Goal: Check status: Check status

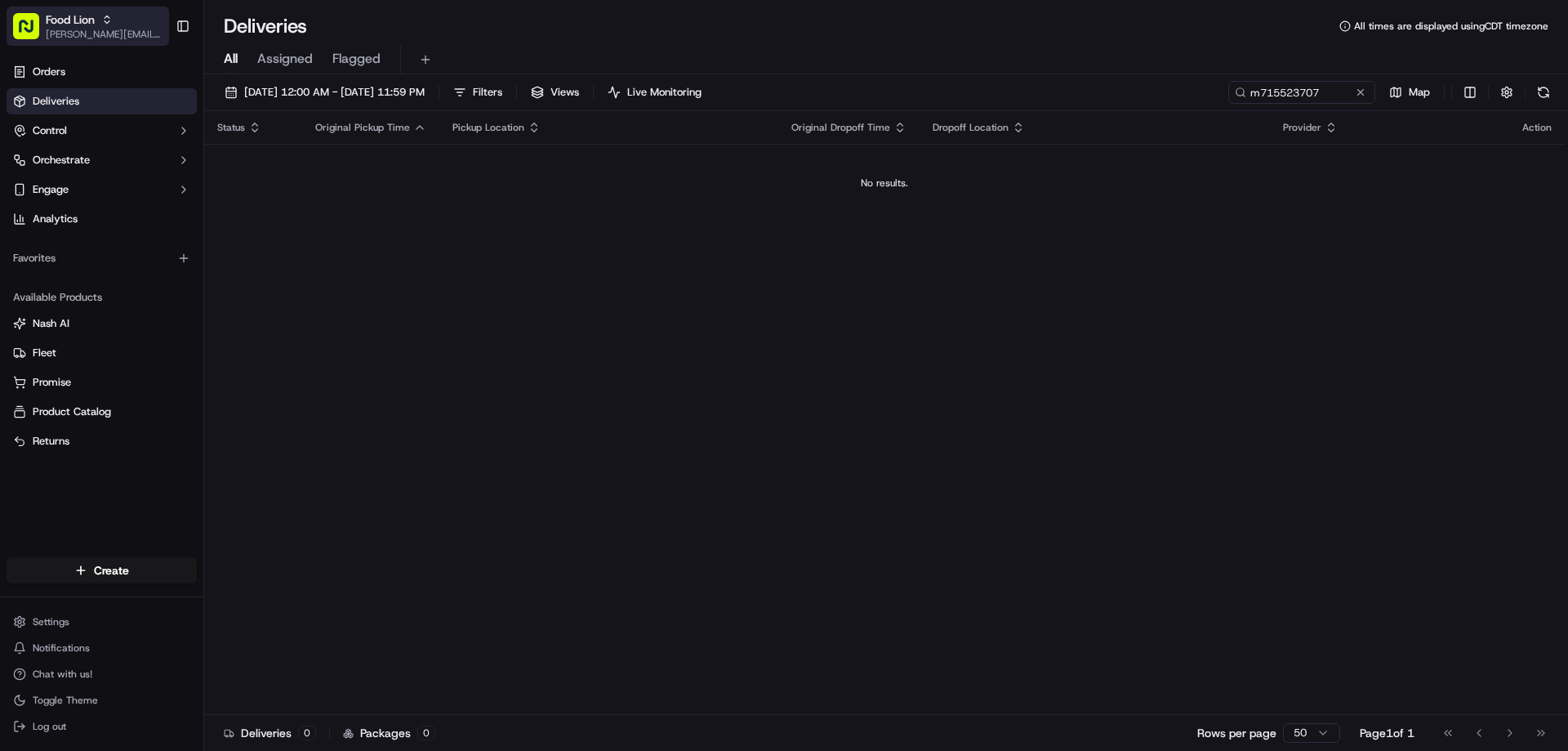
click at [110, 16] on icon "button" at bounding box center [107, 16] width 5 height 2
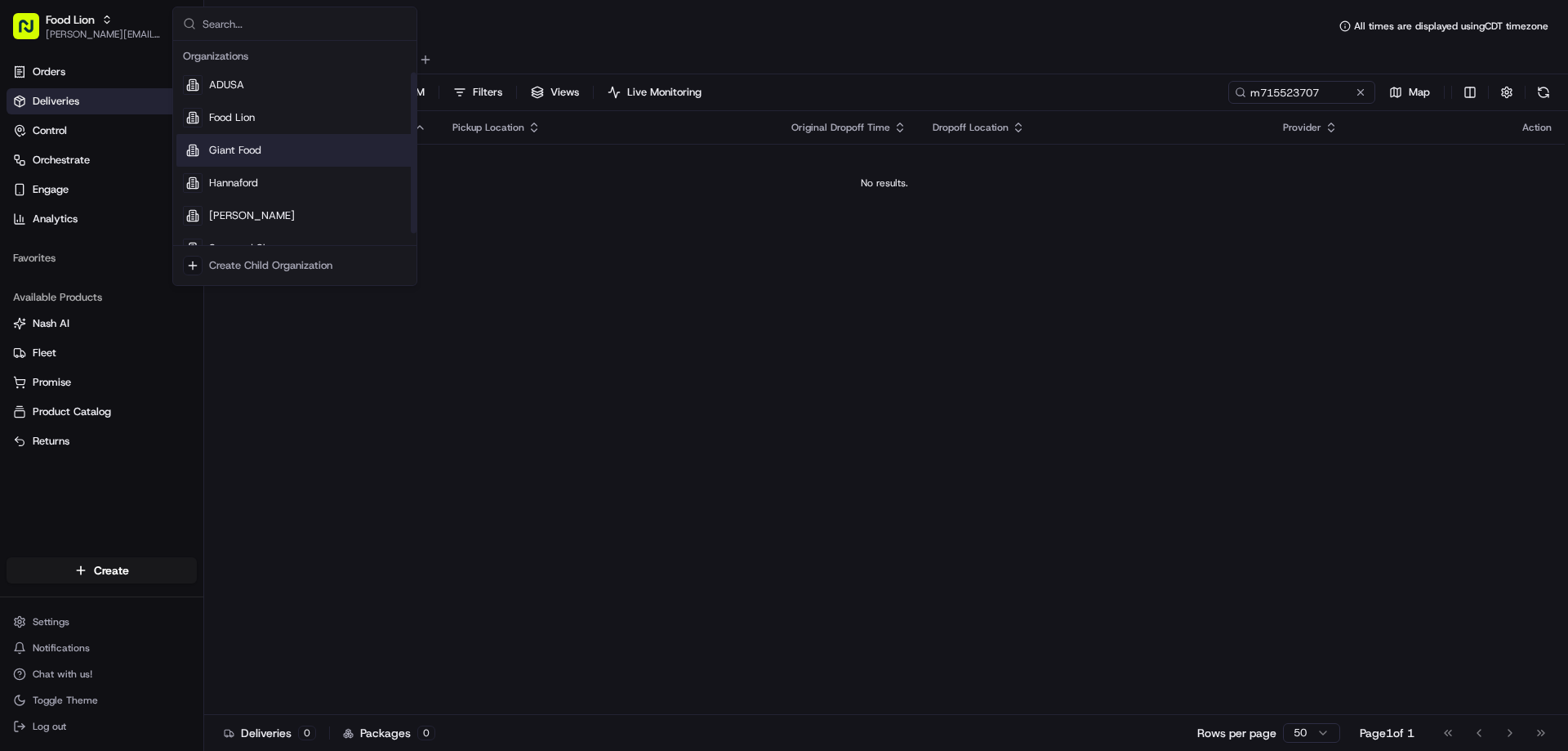
scroll to position [56, 0]
click at [234, 95] on span "Giant Food" at bounding box center [236, 95] width 52 height 15
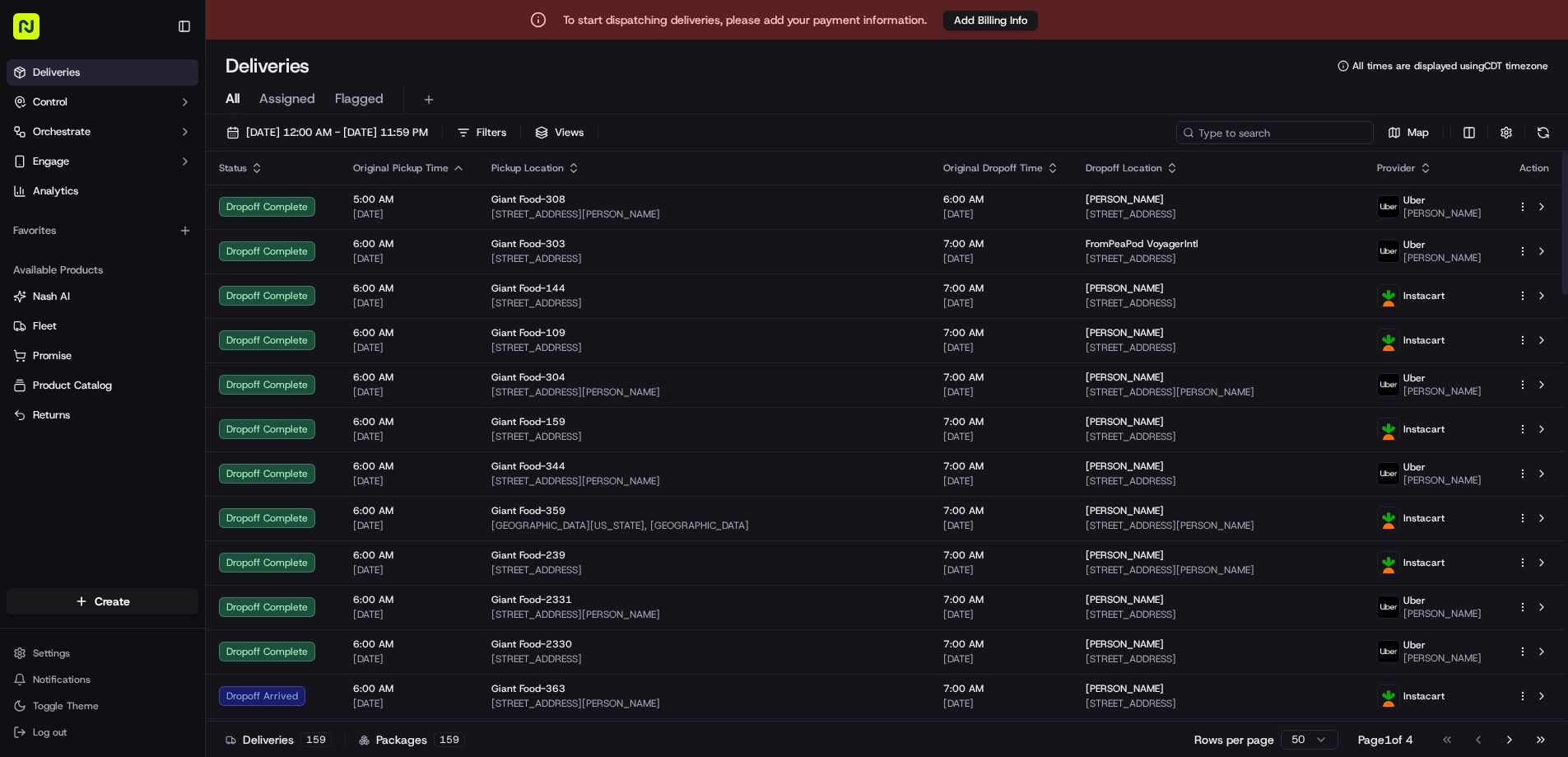
click at [1257, 134] on input at bounding box center [1275, 133] width 198 height 23
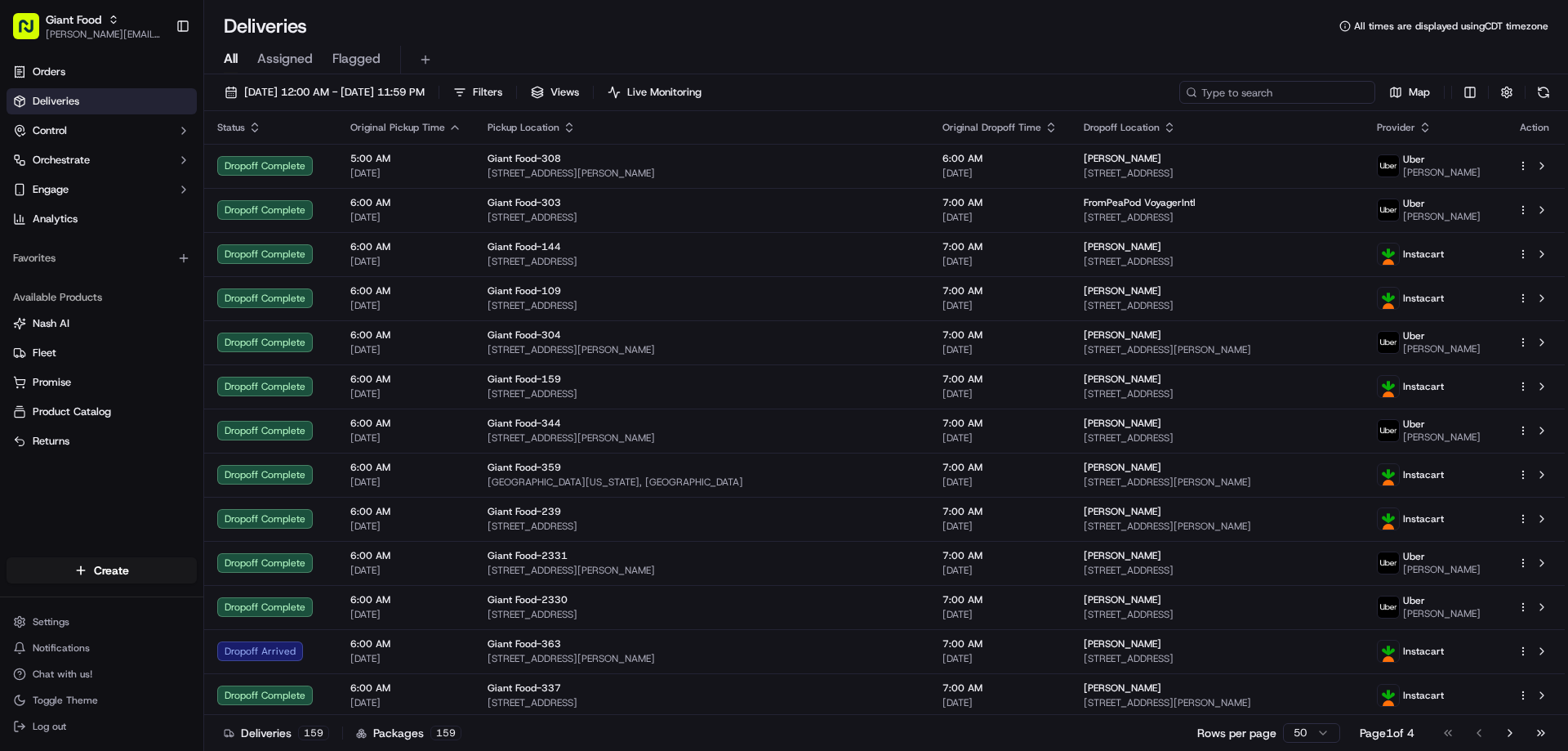
click at [1264, 87] on input at bounding box center [1278, 92] width 196 height 23
paste input "k714235563"
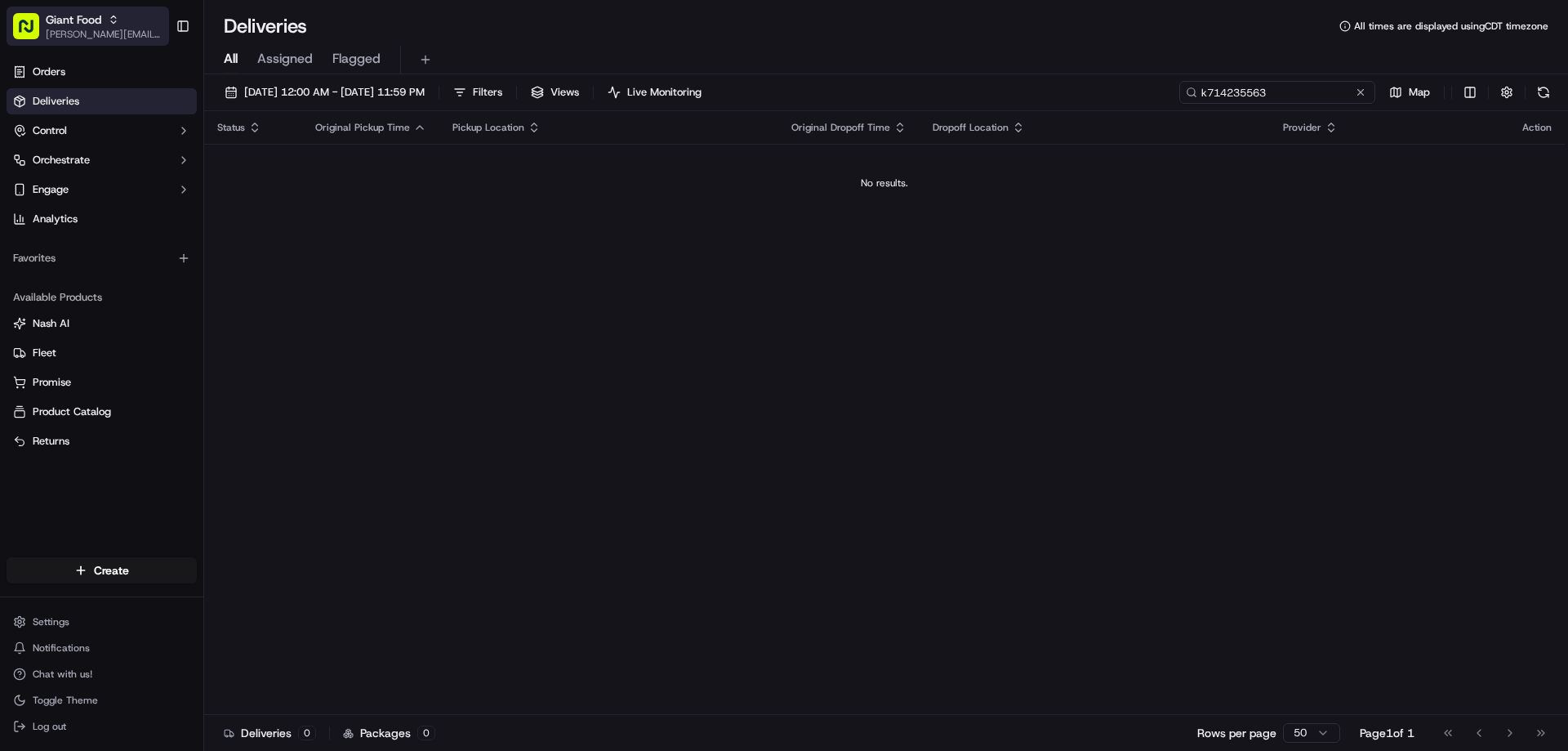
type input "k714235563"
click at [111, 20] on icon "button" at bounding box center [114, 20] width 11 height 11
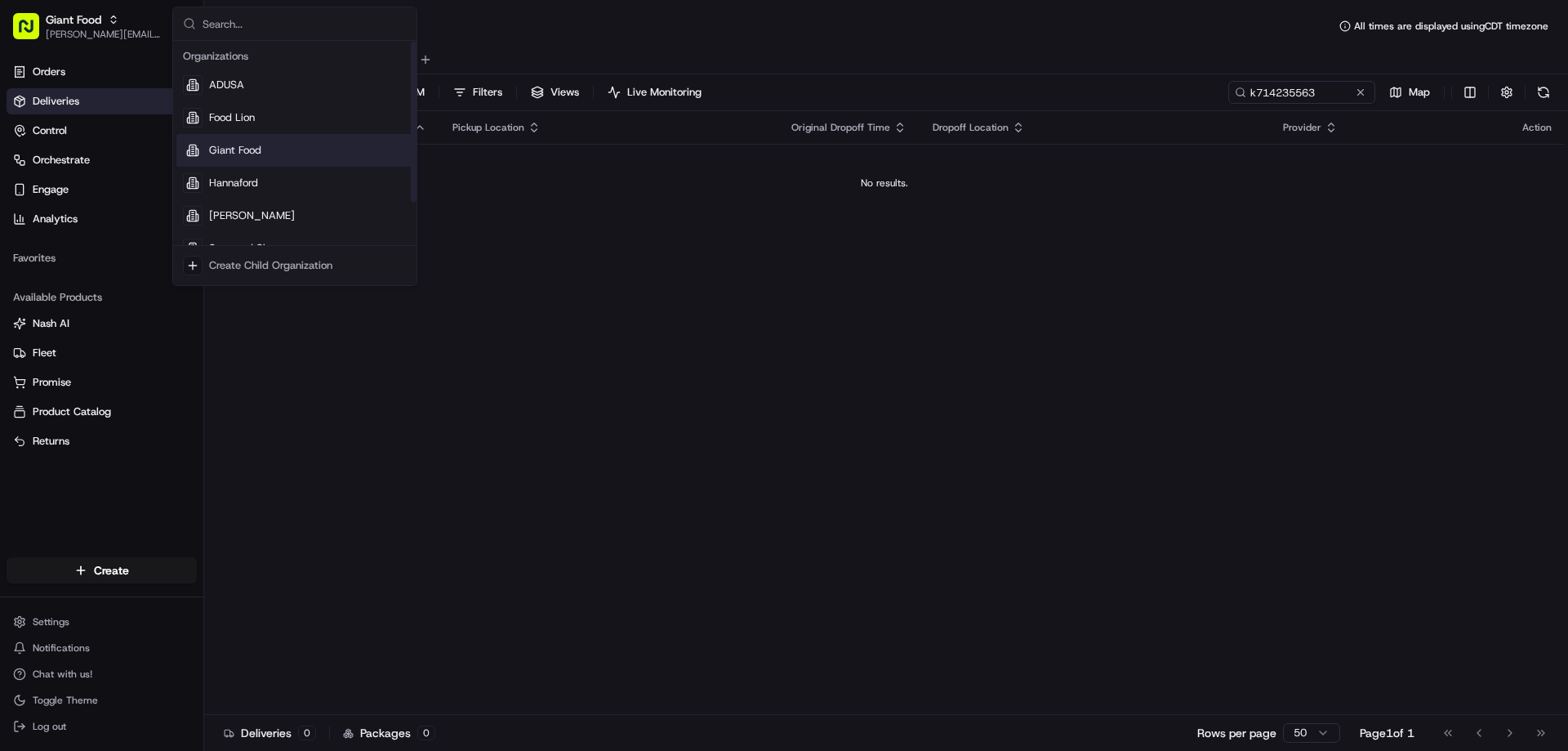
scroll to position [56, 0]
click at [232, 223] on span "The GIANT Company" at bounding box center [261, 226] width 103 height 15
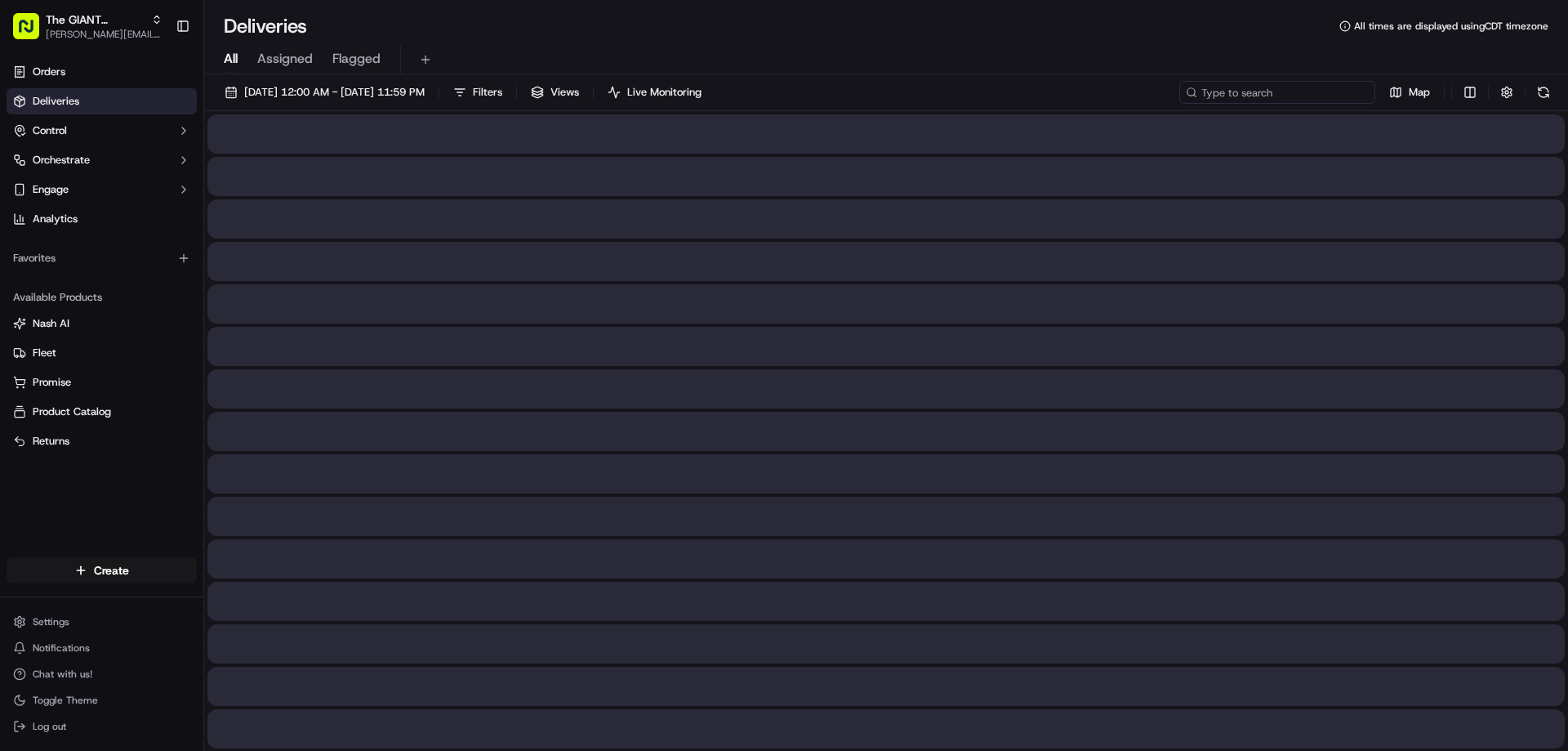
click at [1258, 89] on input at bounding box center [1278, 92] width 196 height 23
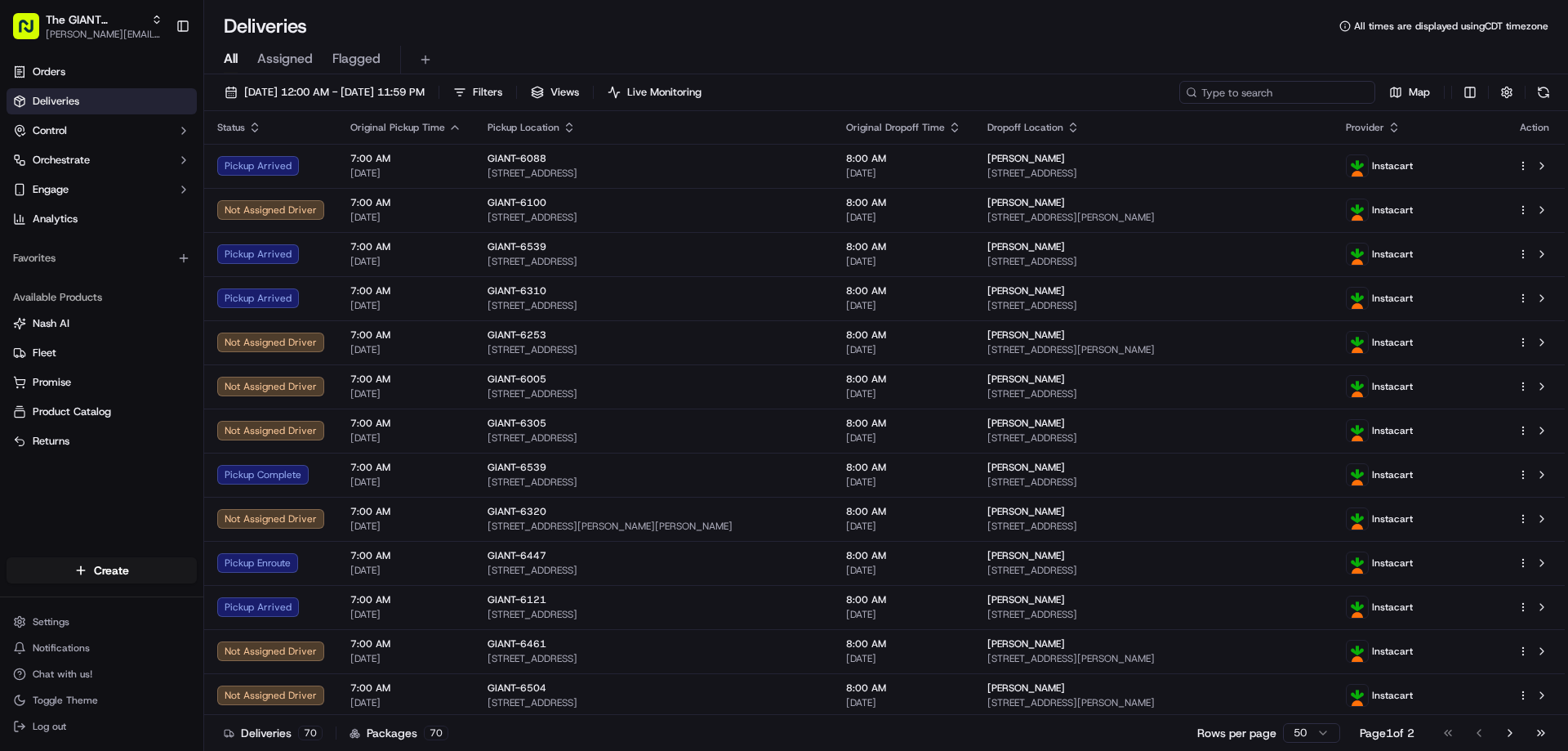
paste input "k714235563"
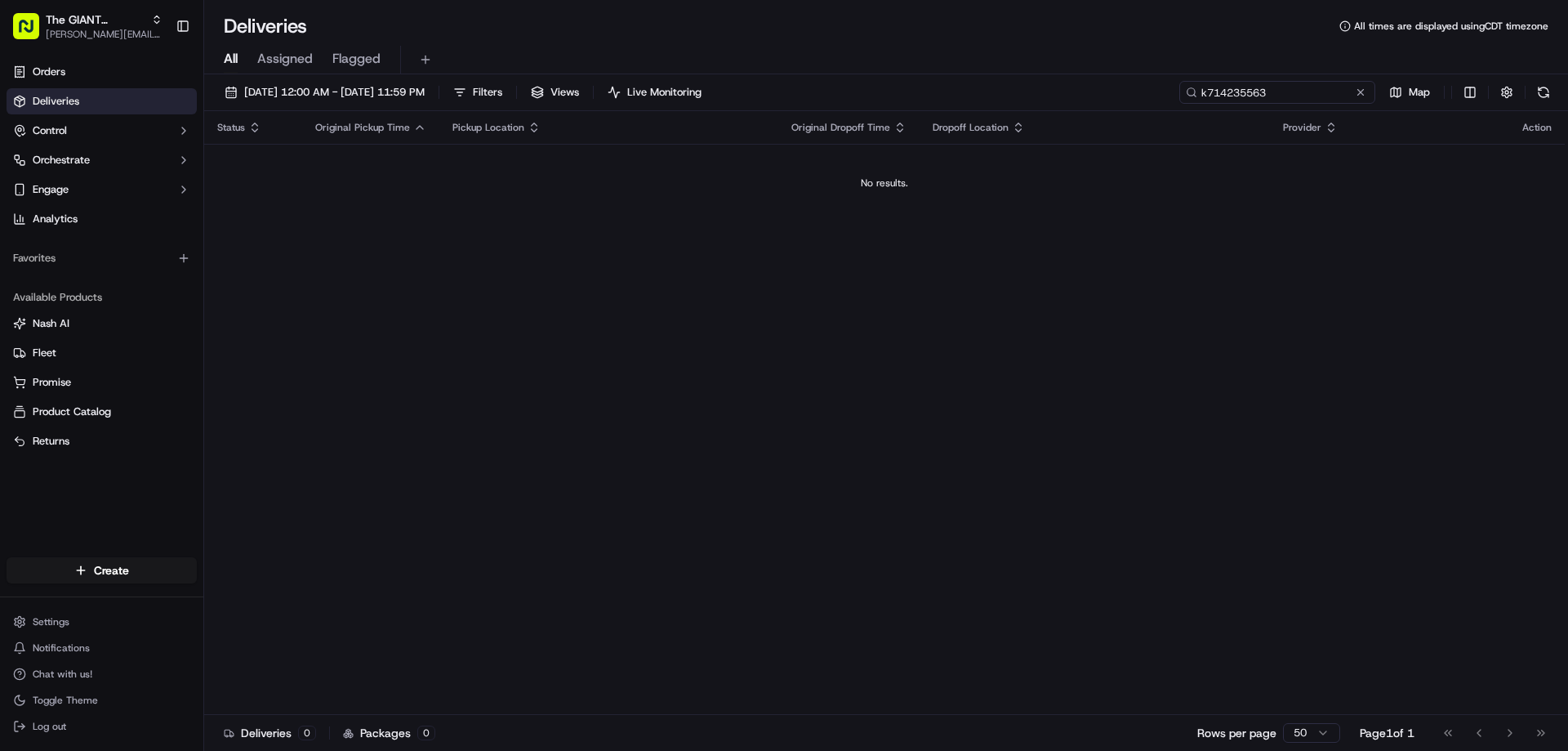
type input "k714235563"
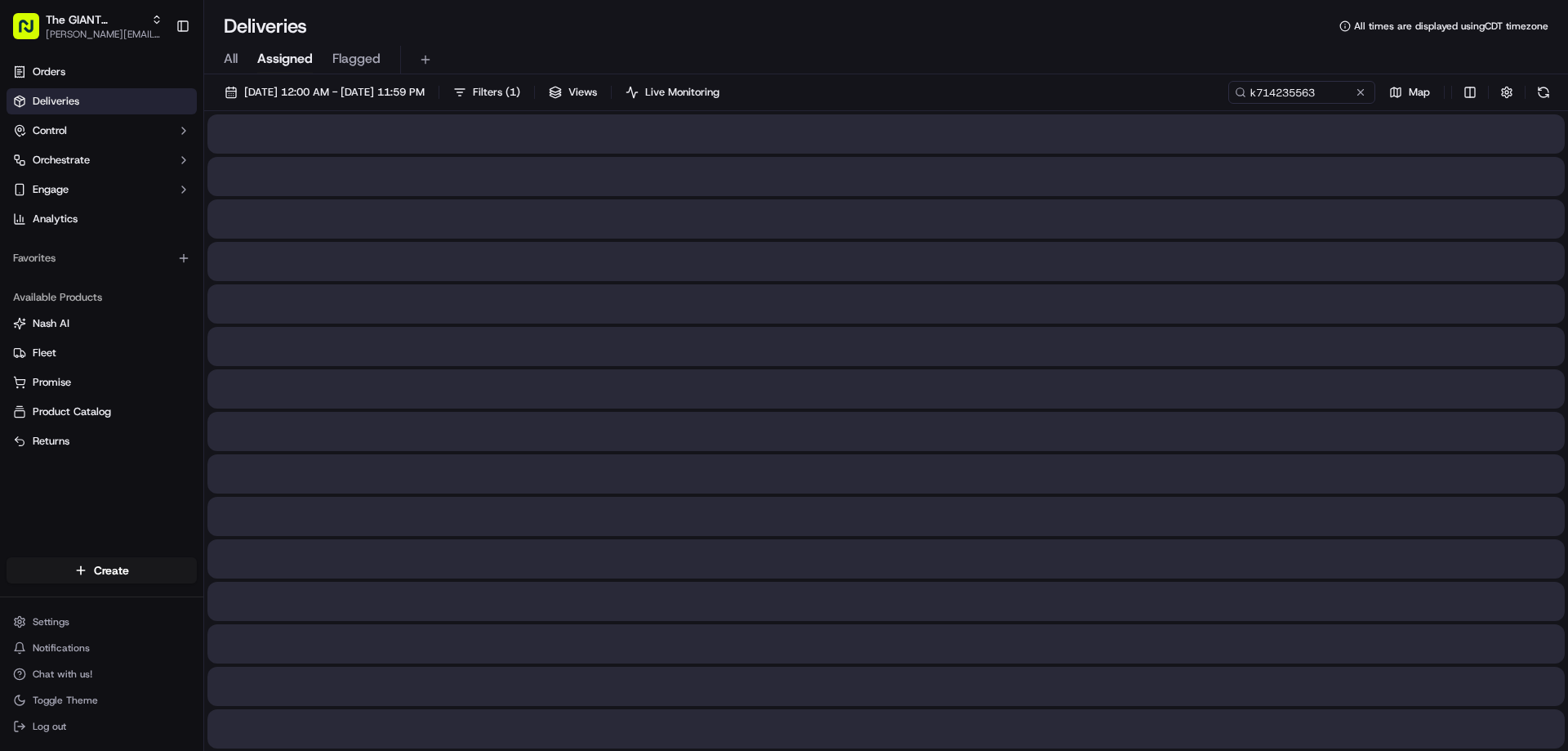
click at [271, 59] on span "Assigned" at bounding box center [285, 59] width 56 height 20
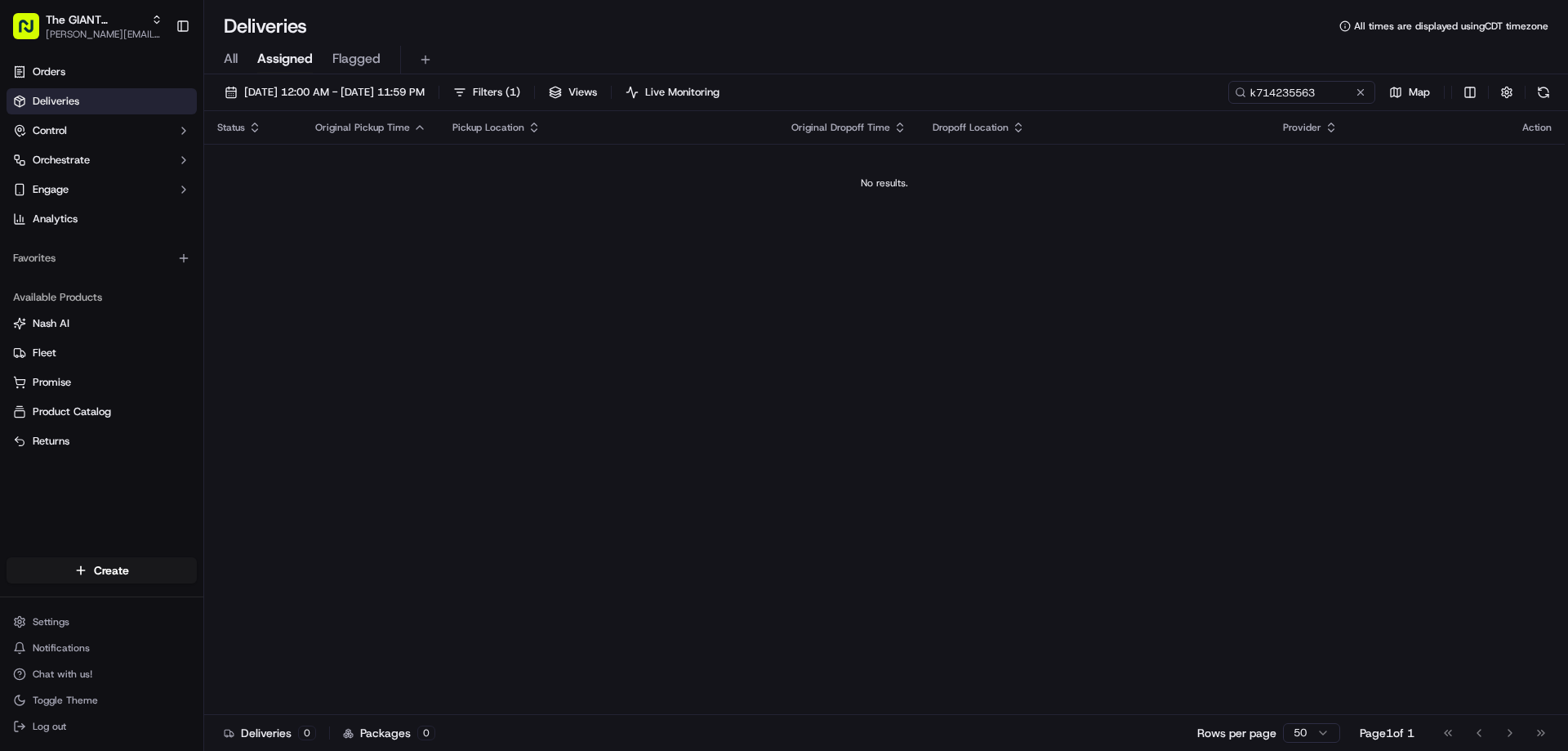
click at [234, 56] on span "All" at bounding box center [231, 59] width 14 height 20
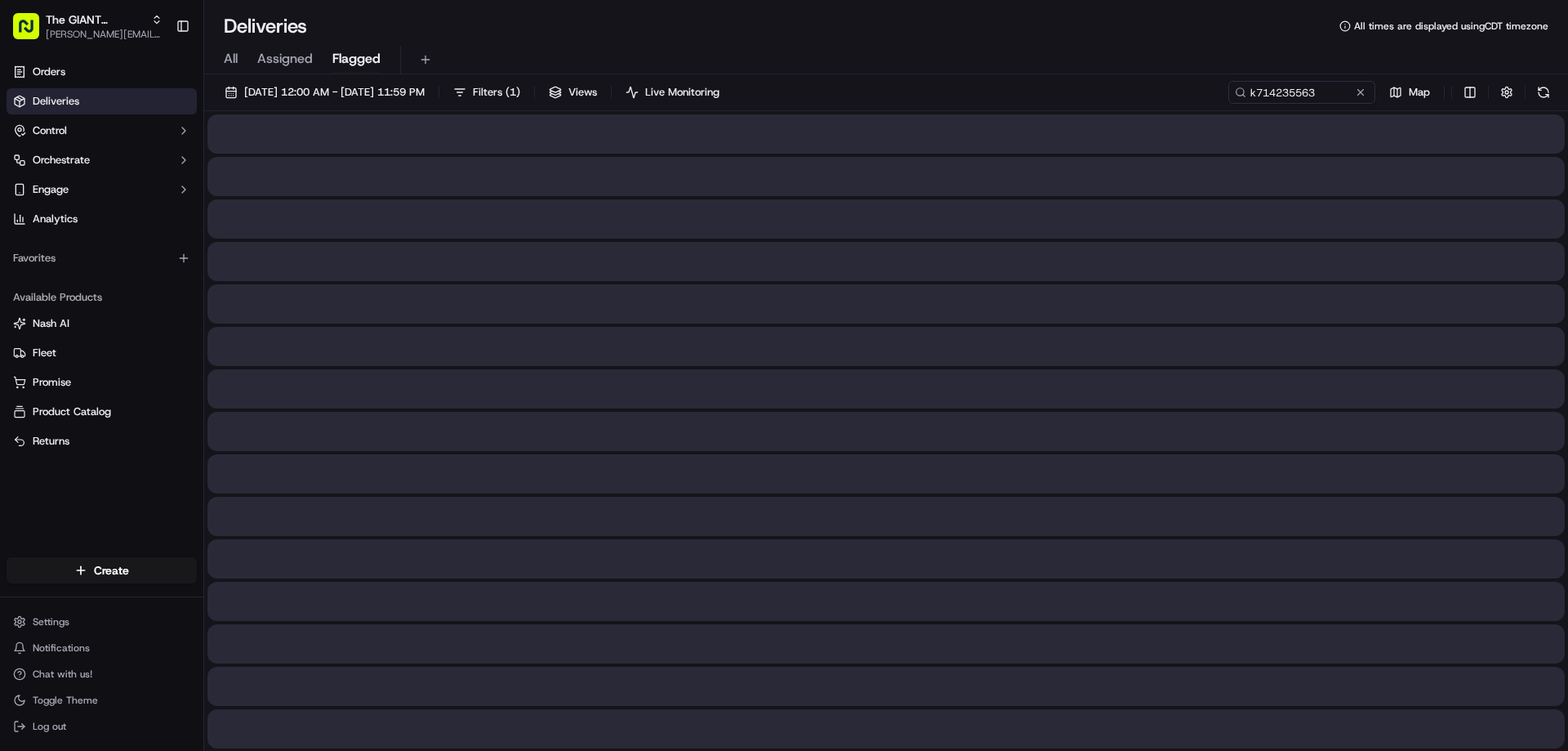
click at [350, 60] on span "Flagged" at bounding box center [356, 59] width 48 height 20
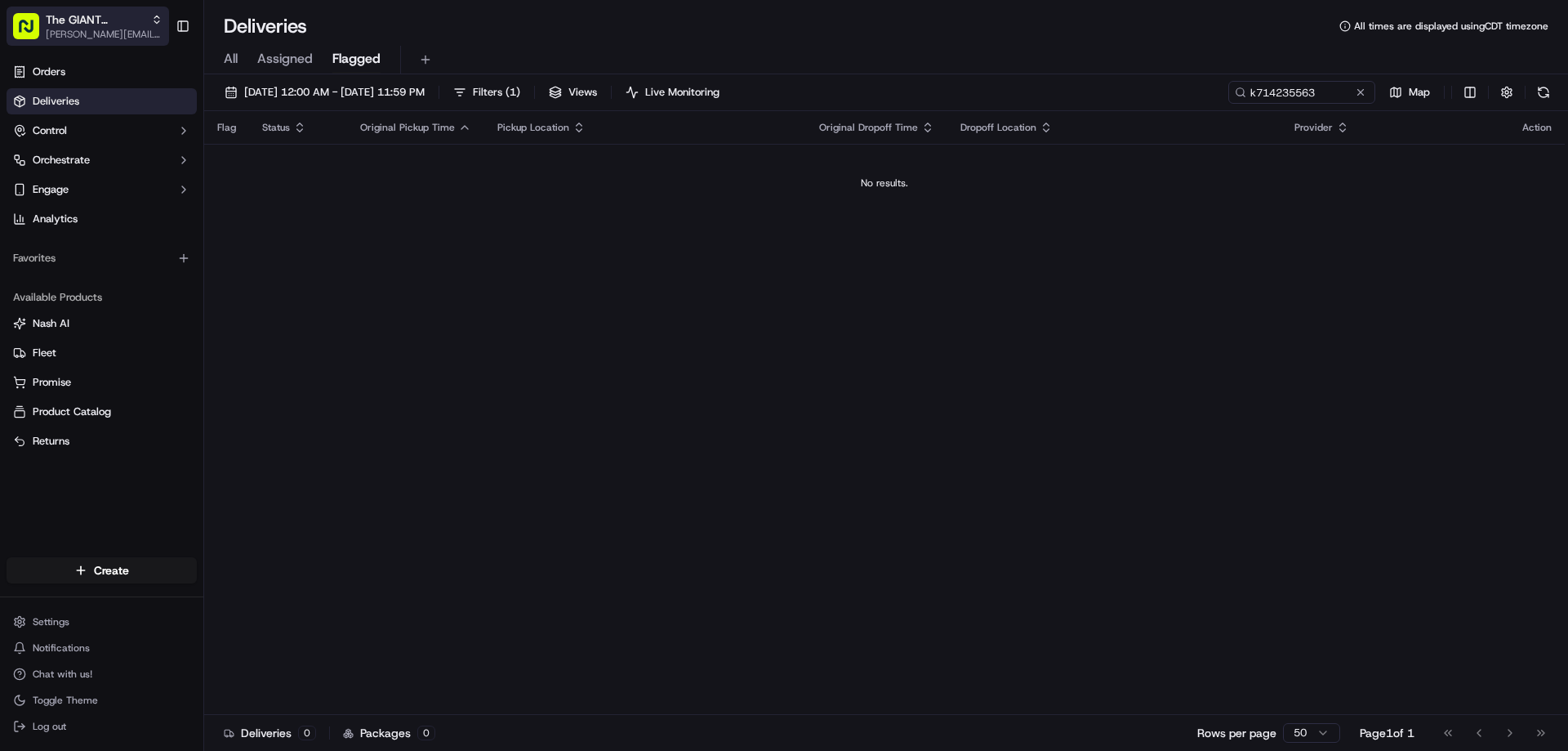
click at [65, 22] on span "The GIANT Company" at bounding box center [95, 20] width 99 height 16
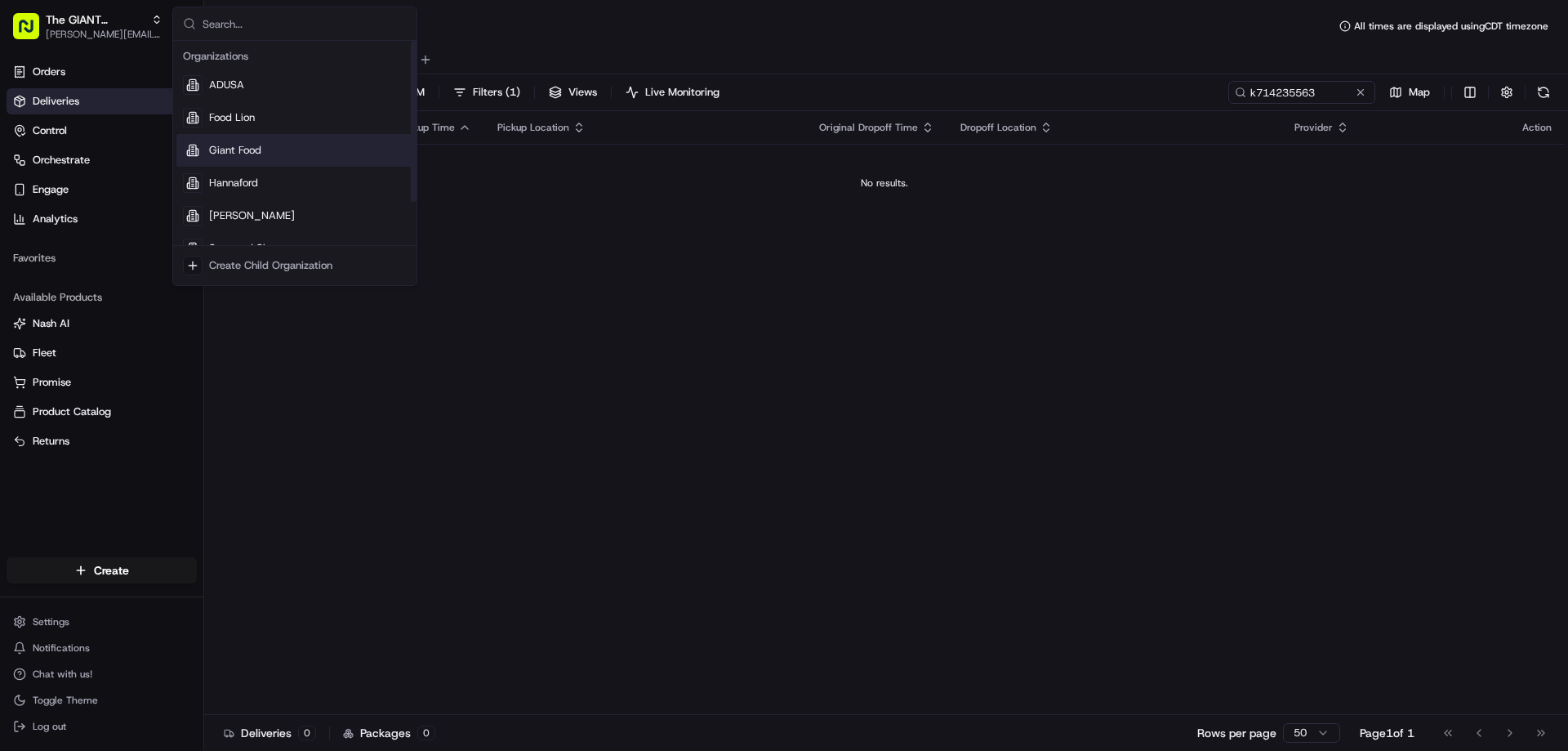
click at [240, 150] on span "Giant Food" at bounding box center [236, 151] width 52 height 15
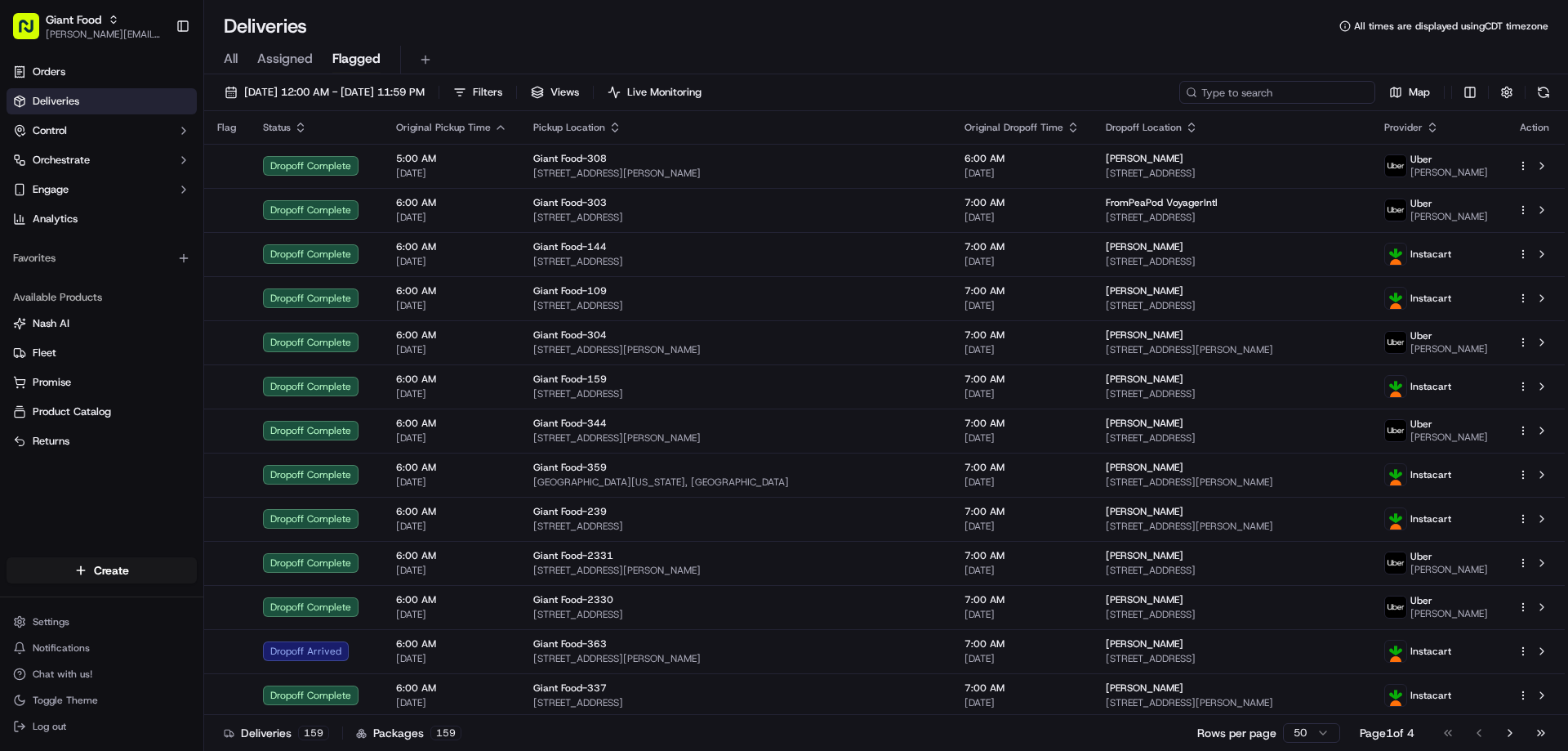
click at [1282, 90] on input at bounding box center [1278, 92] width 196 height 23
paste input "k714235563"
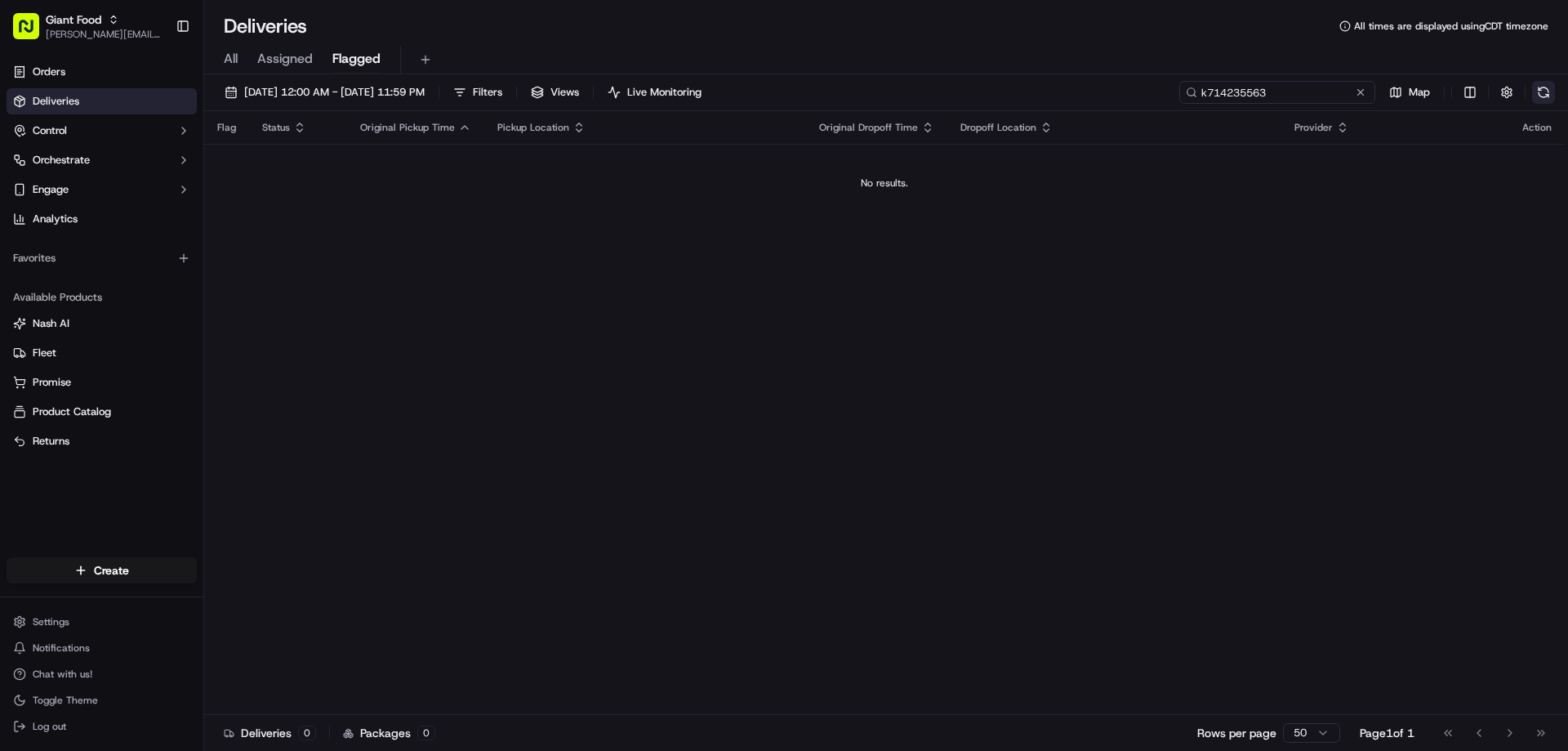
type input "k714235563"
click at [1542, 93] on button at bounding box center [1543, 92] width 23 height 23
click at [1542, 93] on div "k714235563 Map" at bounding box center [1391, 92] width 326 height 23
click at [57, 73] on span "Orders" at bounding box center [49, 72] width 33 height 15
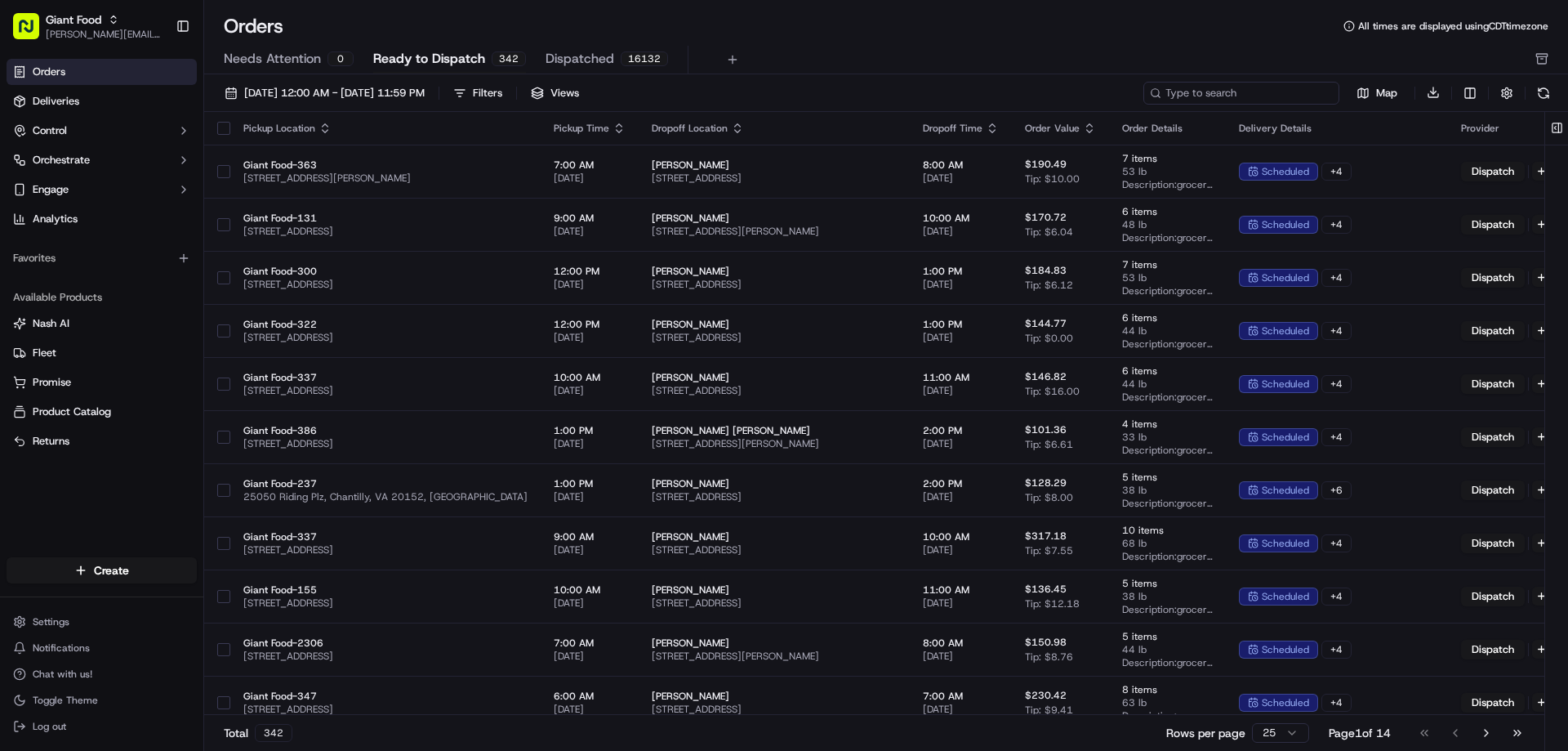
click at [1237, 97] on input at bounding box center [1242, 93] width 196 height 23
paste input "k714235563"
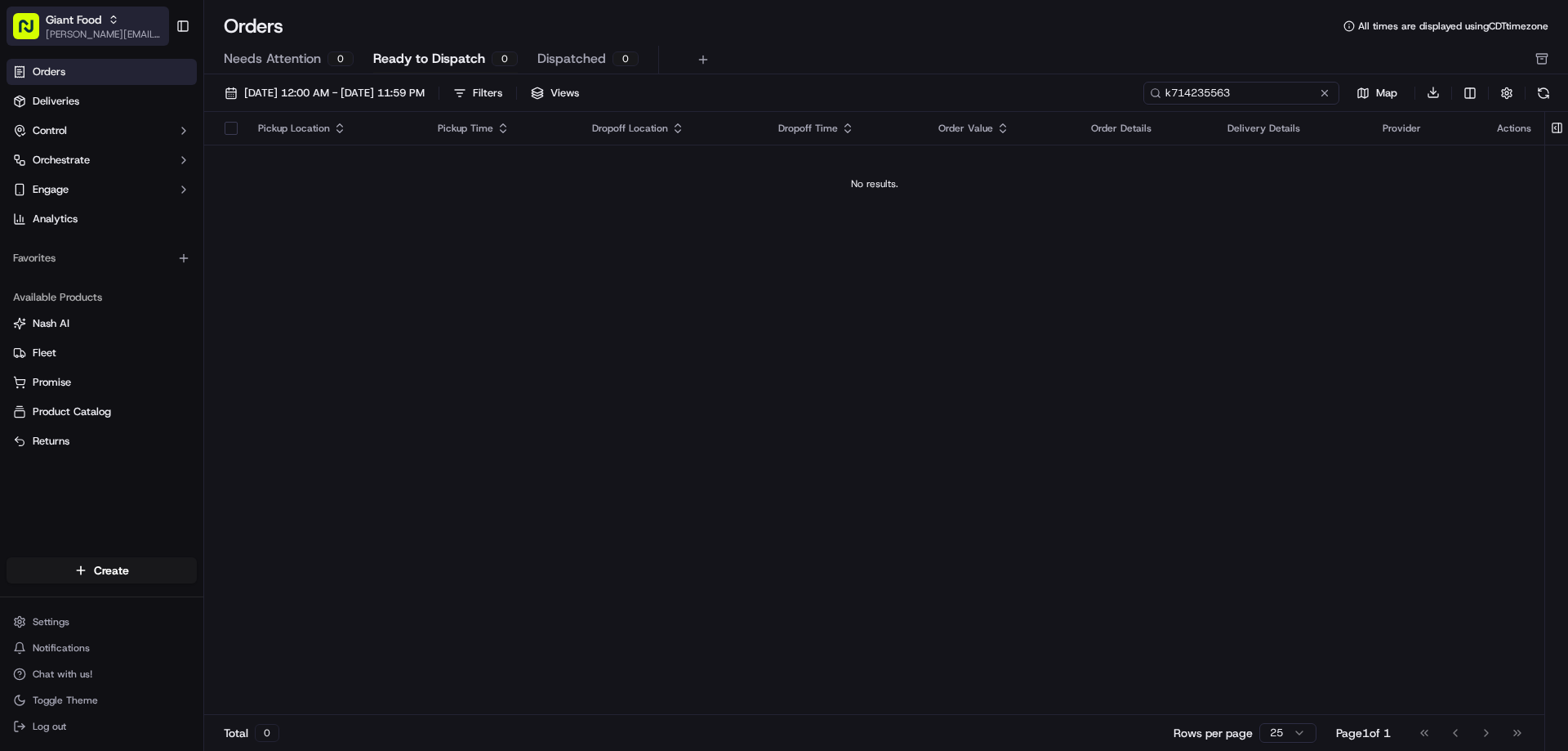
type input "k714235563"
click at [115, 19] on icon "button" at bounding box center [114, 20] width 11 height 11
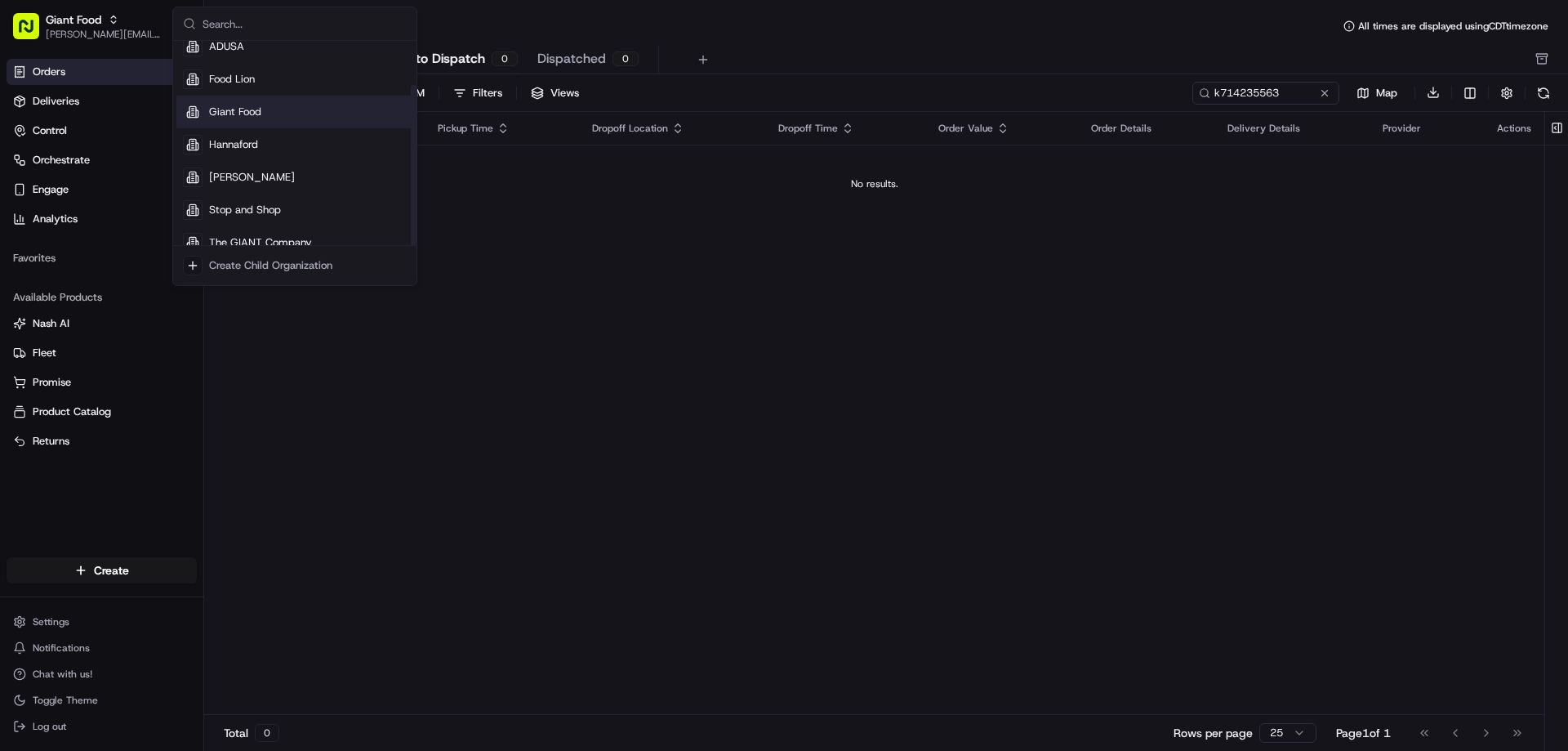
scroll to position [56, 0]
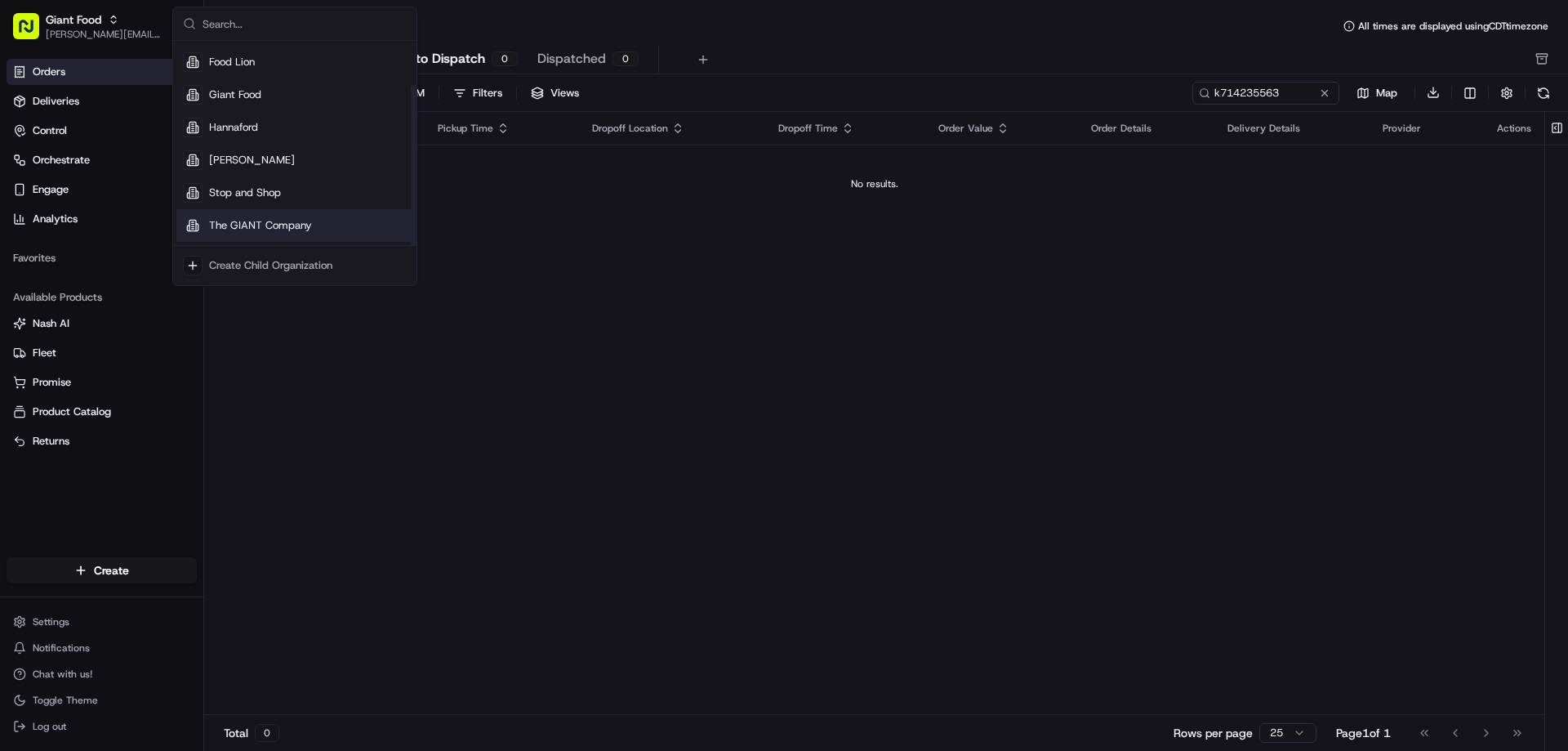
click at [231, 220] on span "The GIANT Company" at bounding box center [261, 226] width 103 height 15
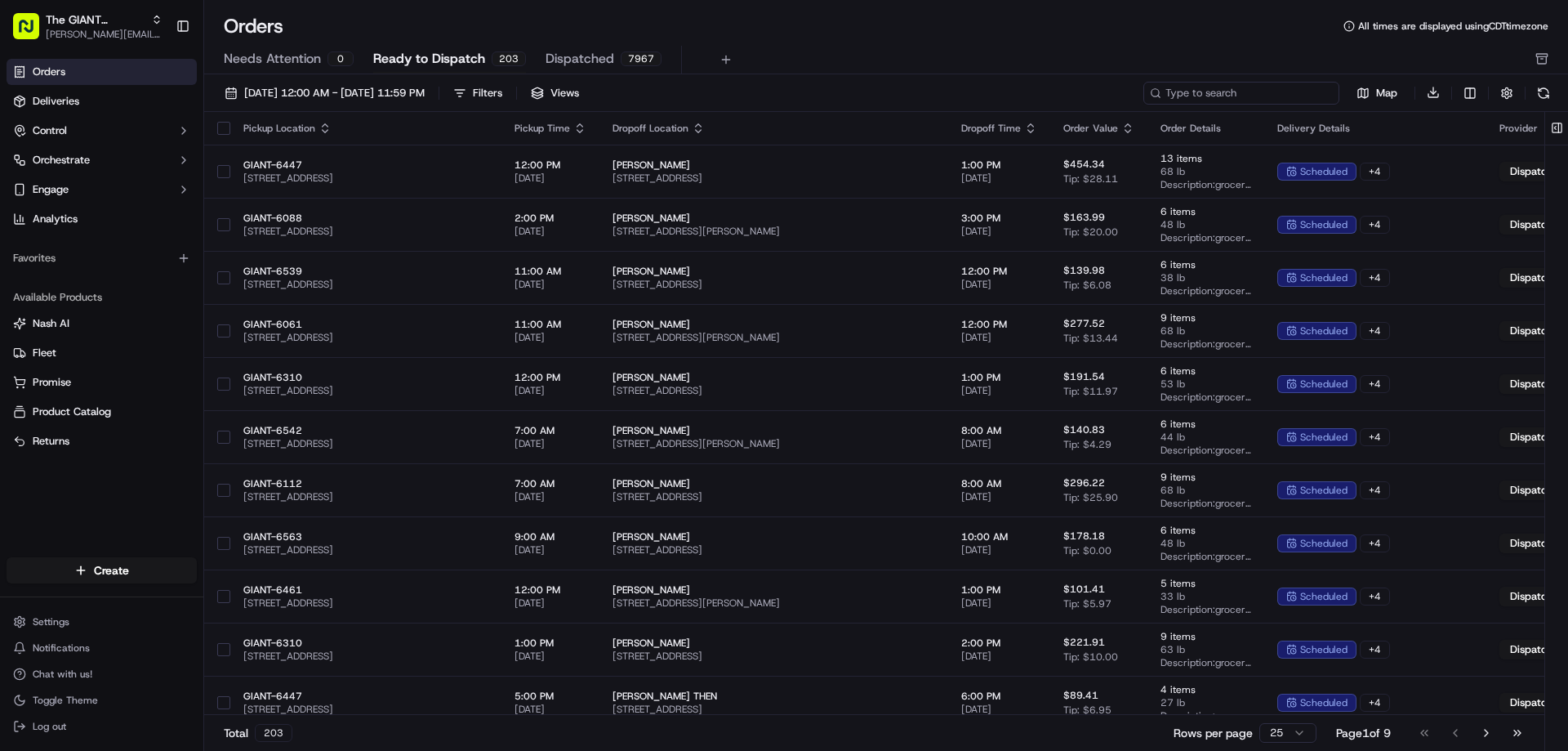
click at [1243, 94] on input at bounding box center [1242, 93] width 196 height 23
paste input "k714235563"
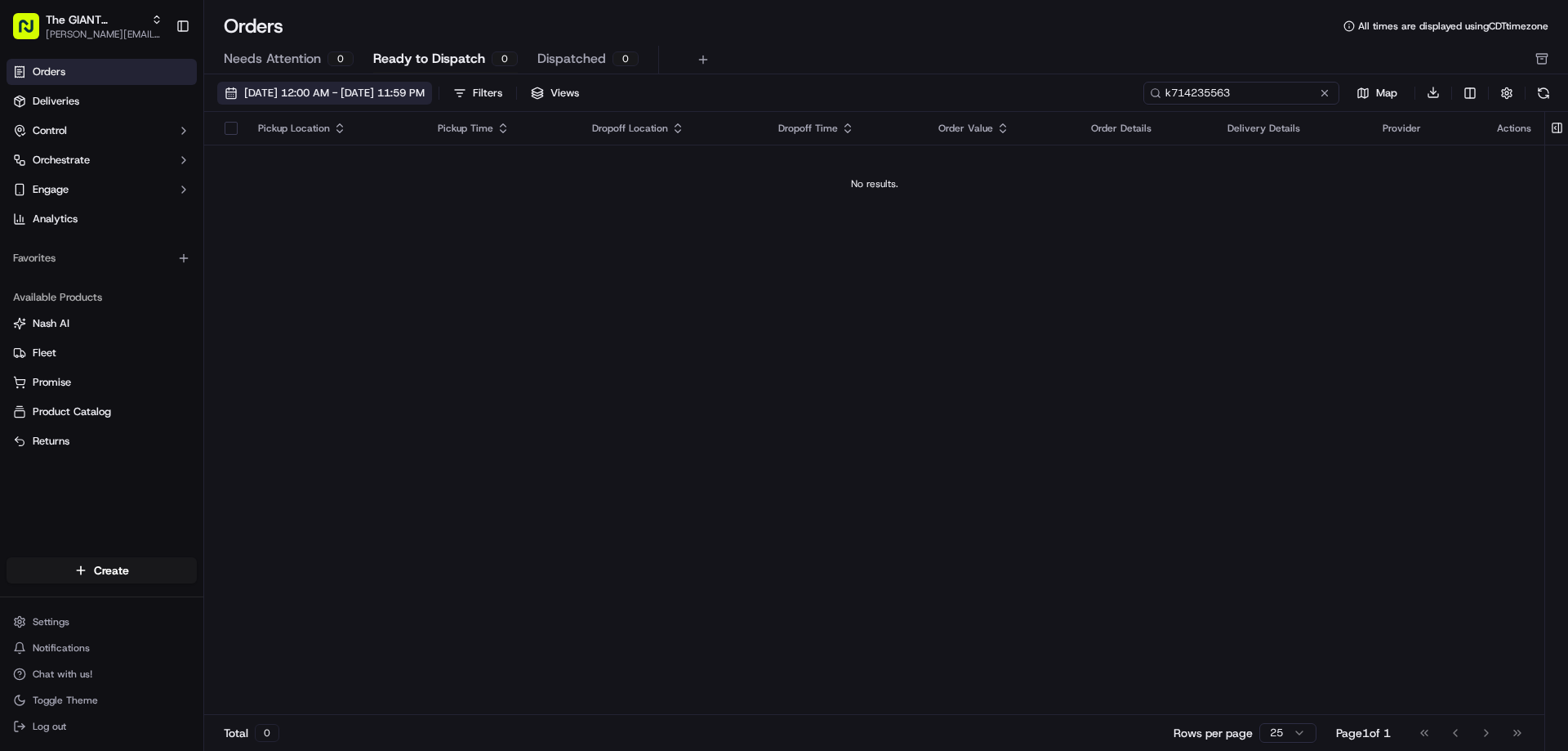
type input "k714235563"
click at [425, 91] on span "[DATE] 12:00 AM - [DATE] 11:59 PM" at bounding box center [335, 93] width 181 height 15
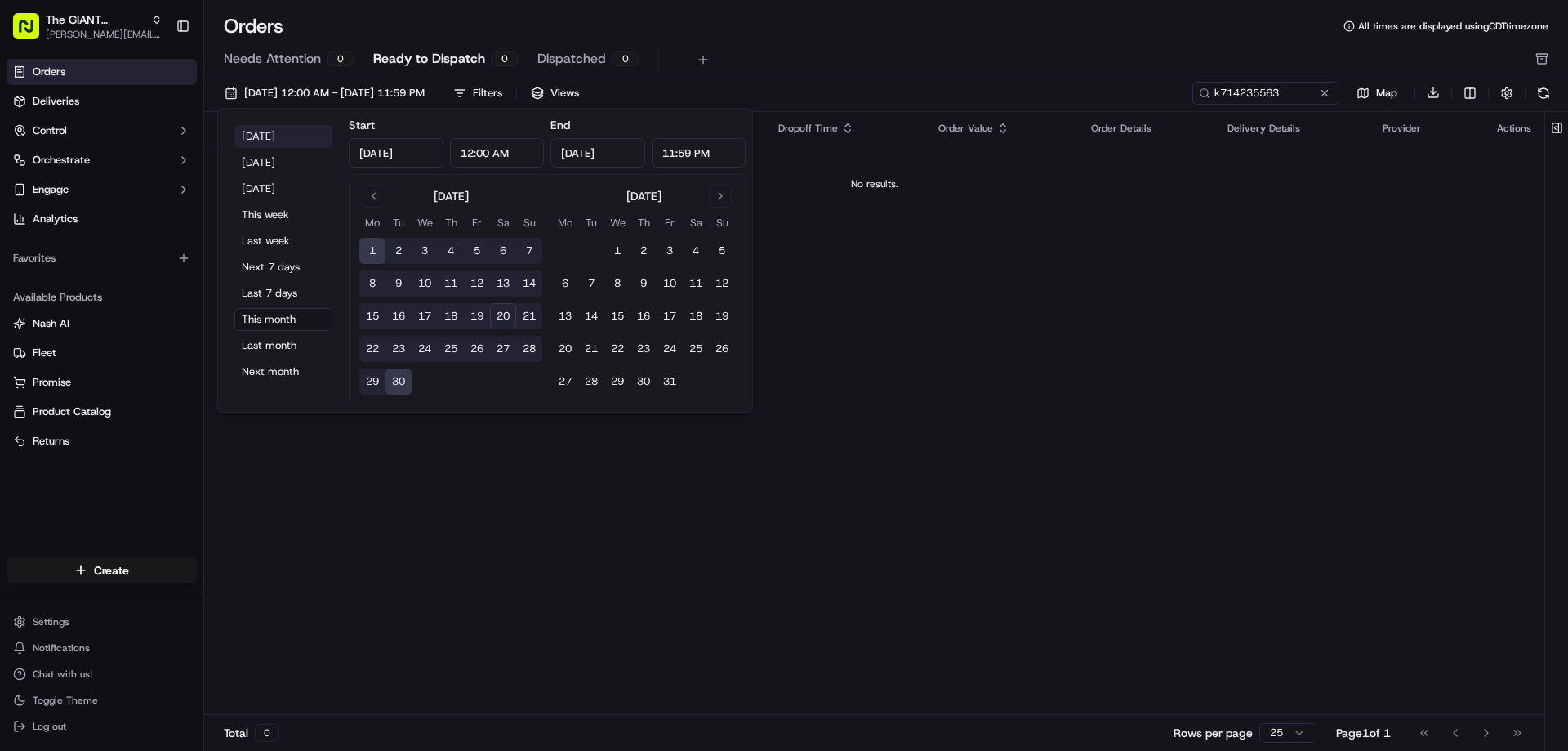
click at [266, 134] on button "[DATE]" at bounding box center [284, 137] width 98 height 23
type input "[DATE]"
click at [266, 134] on button "[DATE]" at bounding box center [284, 137] width 98 height 23
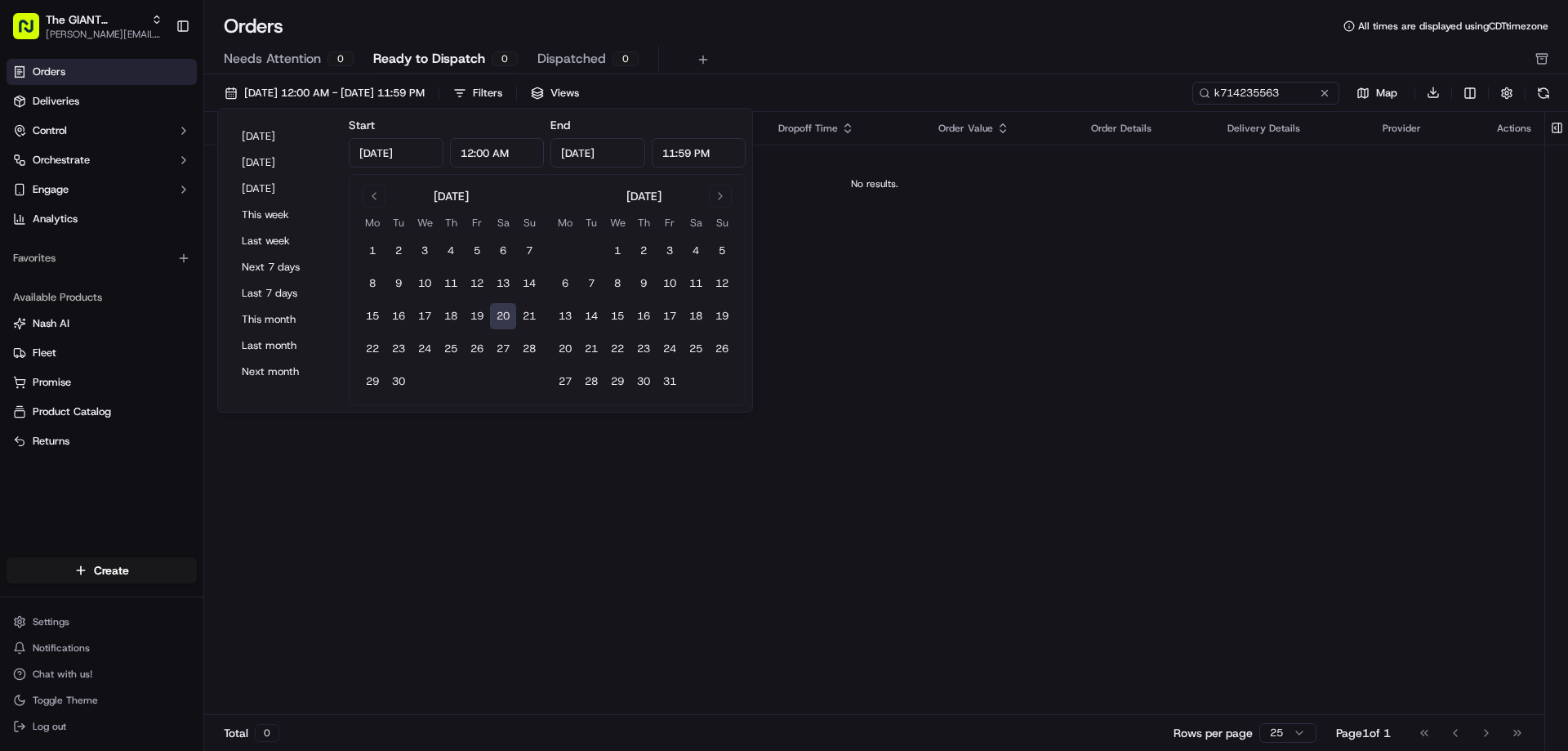
click at [1152, 198] on td "No results." at bounding box center [874, 184] width 1340 height 79
